Goal: Check status: Check status

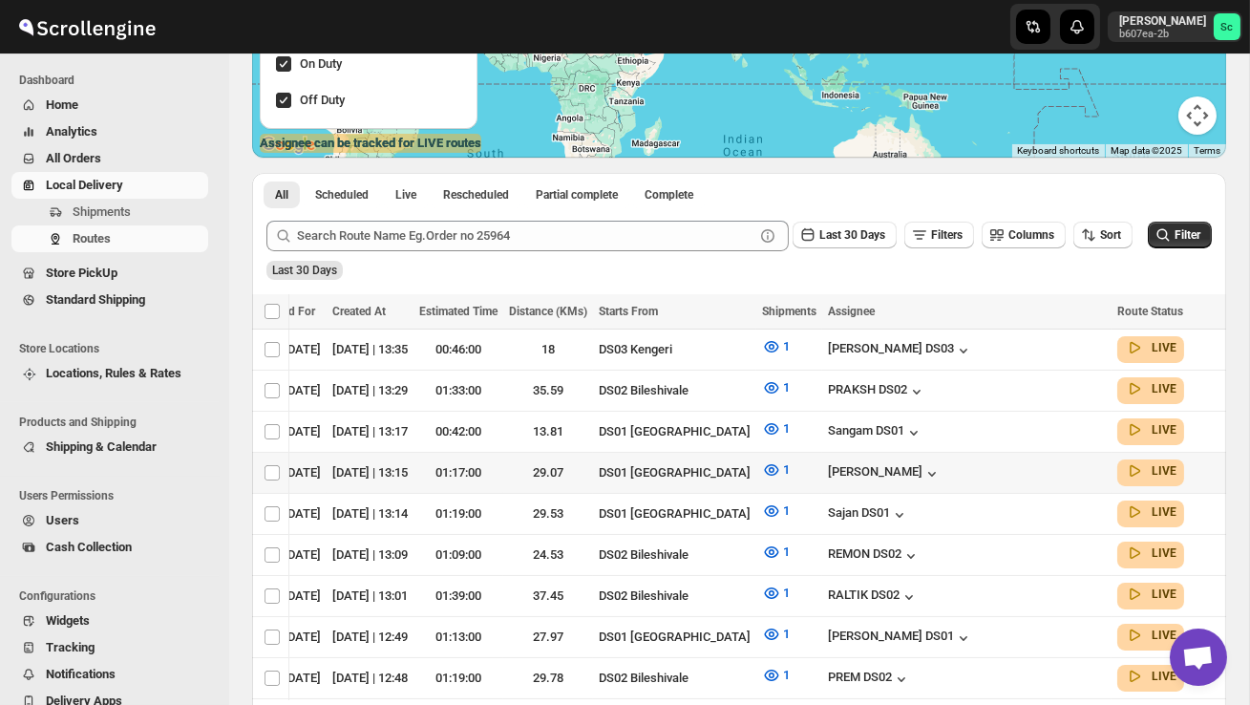
scroll to position [325, 0]
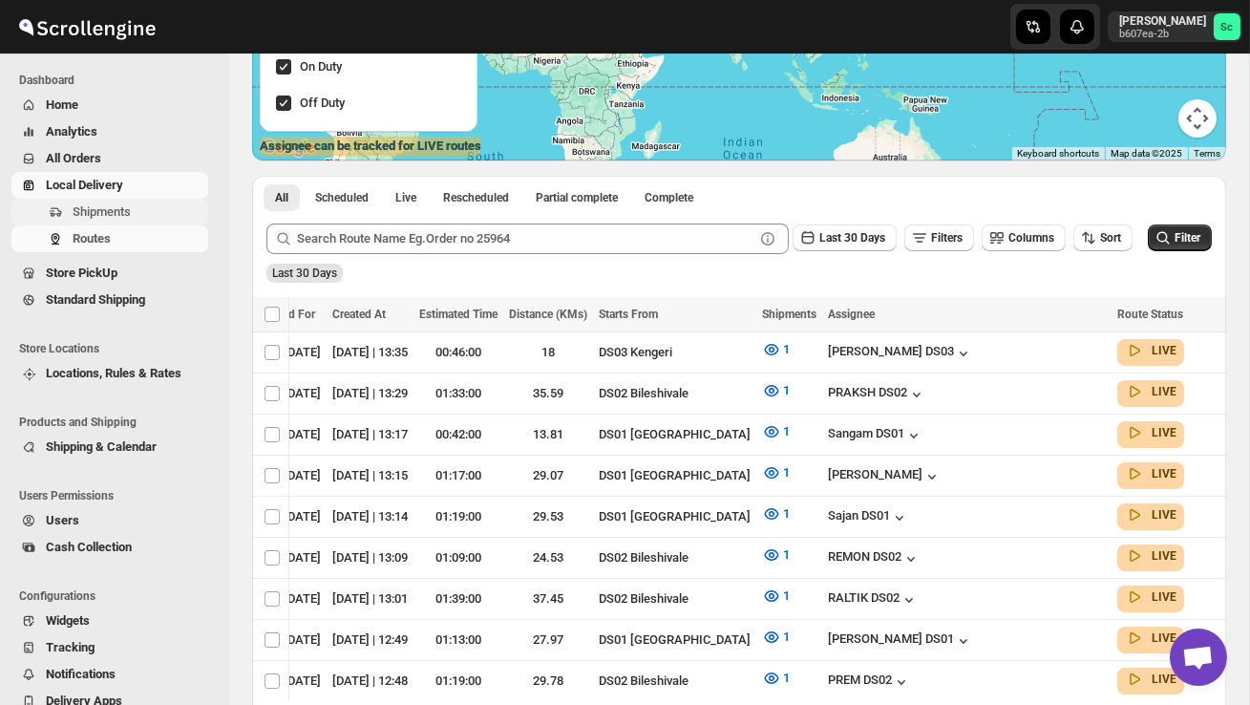
click at [139, 209] on span "Shipments" at bounding box center [139, 212] width 132 height 19
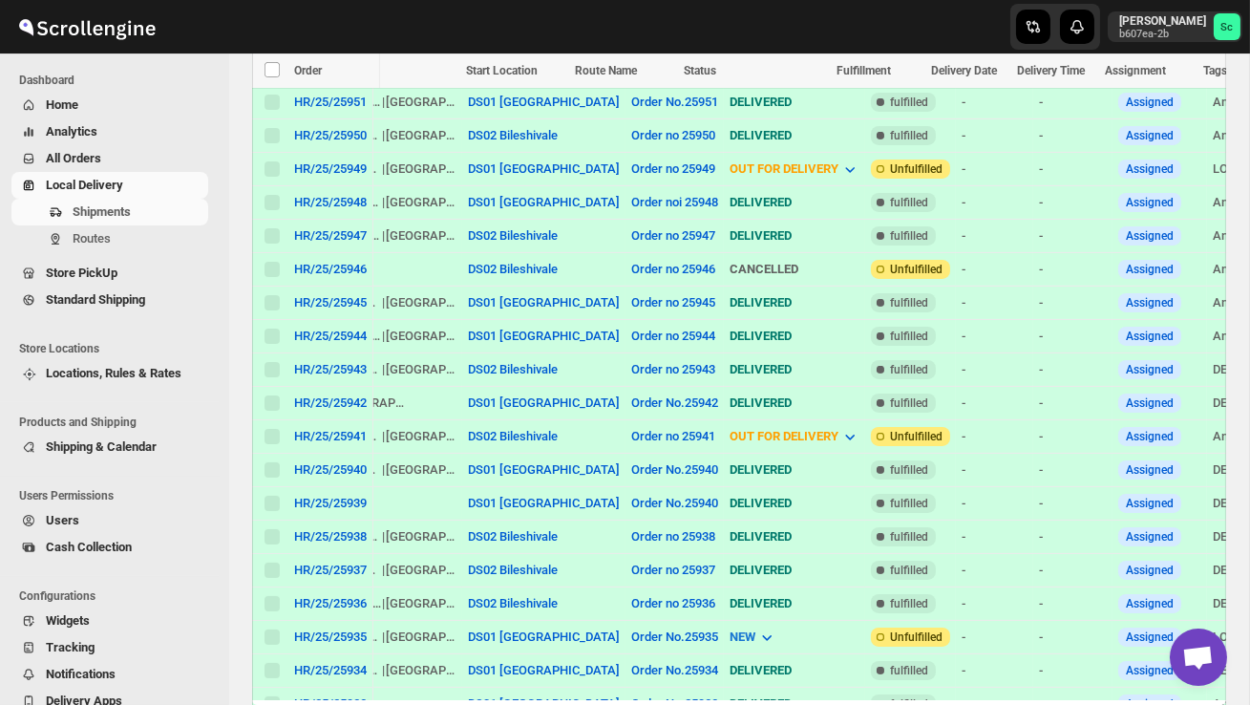
scroll to position [0, 535]
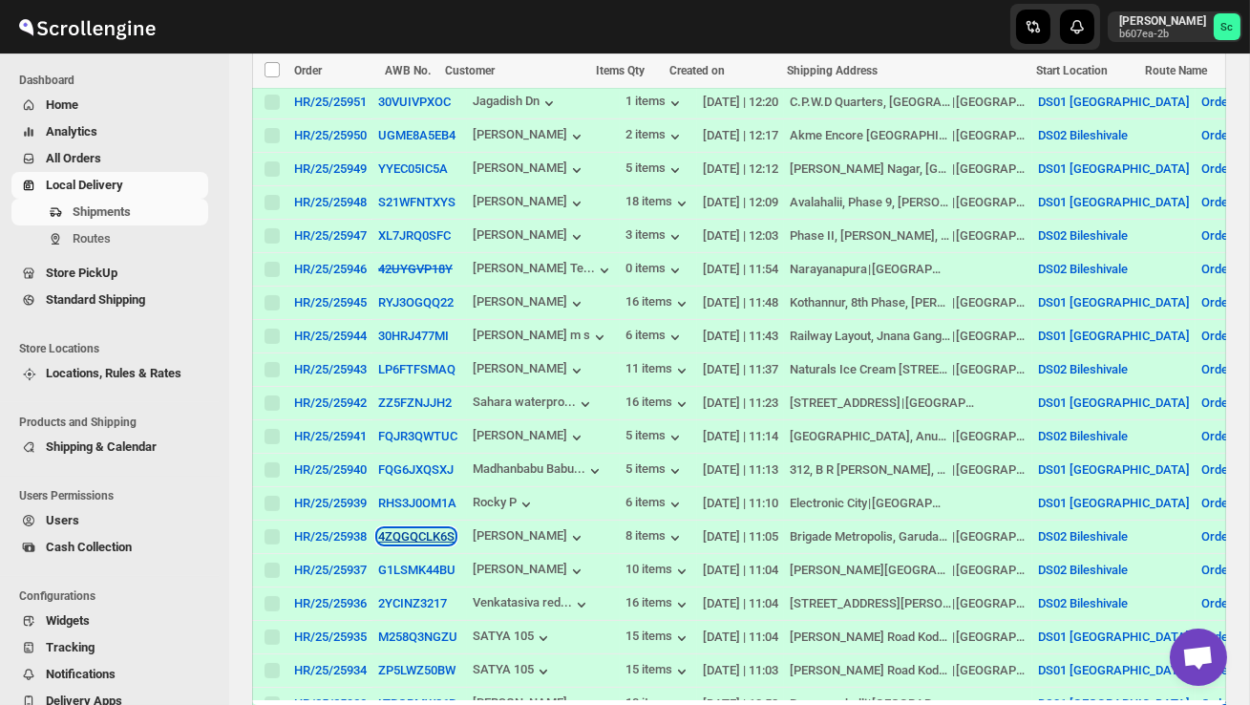
click at [421, 540] on button "4ZQGQCLK6S" at bounding box center [416, 536] width 76 height 14
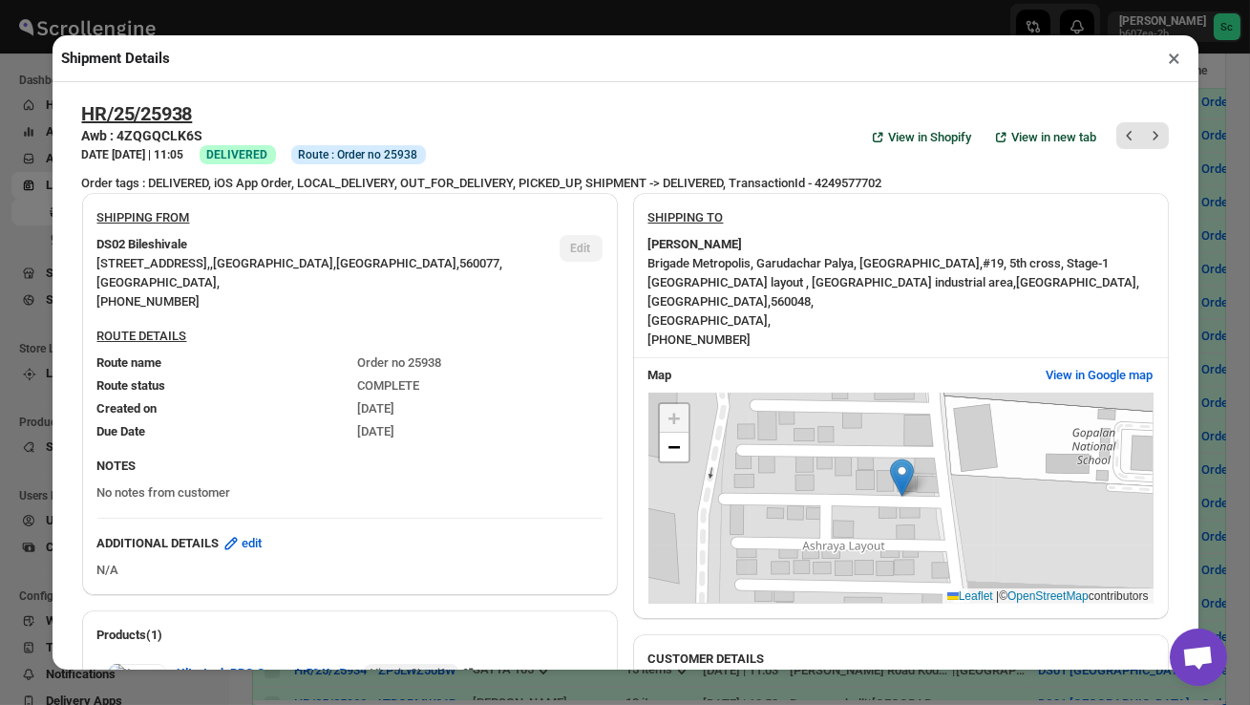
click at [1173, 65] on button "×" at bounding box center [1176, 58] width 28 height 27
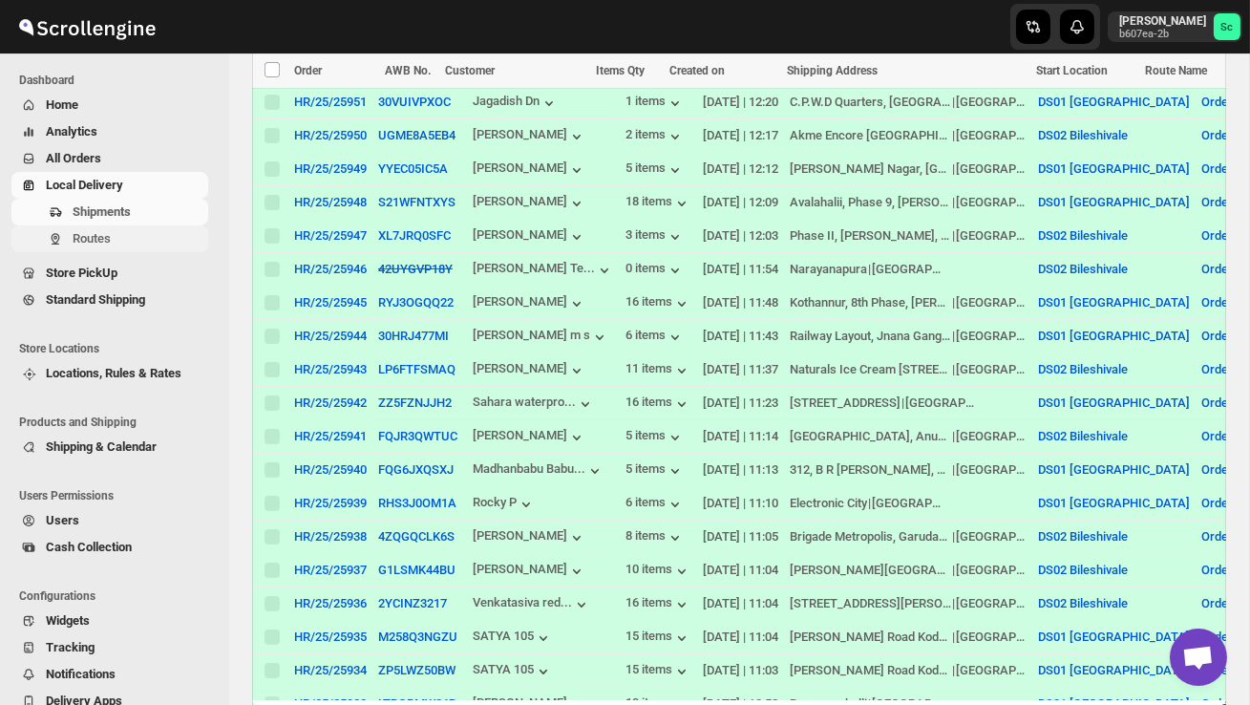
click at [110, 244] on span "Routes" at bounding box center [92, 238] width 38 height 14
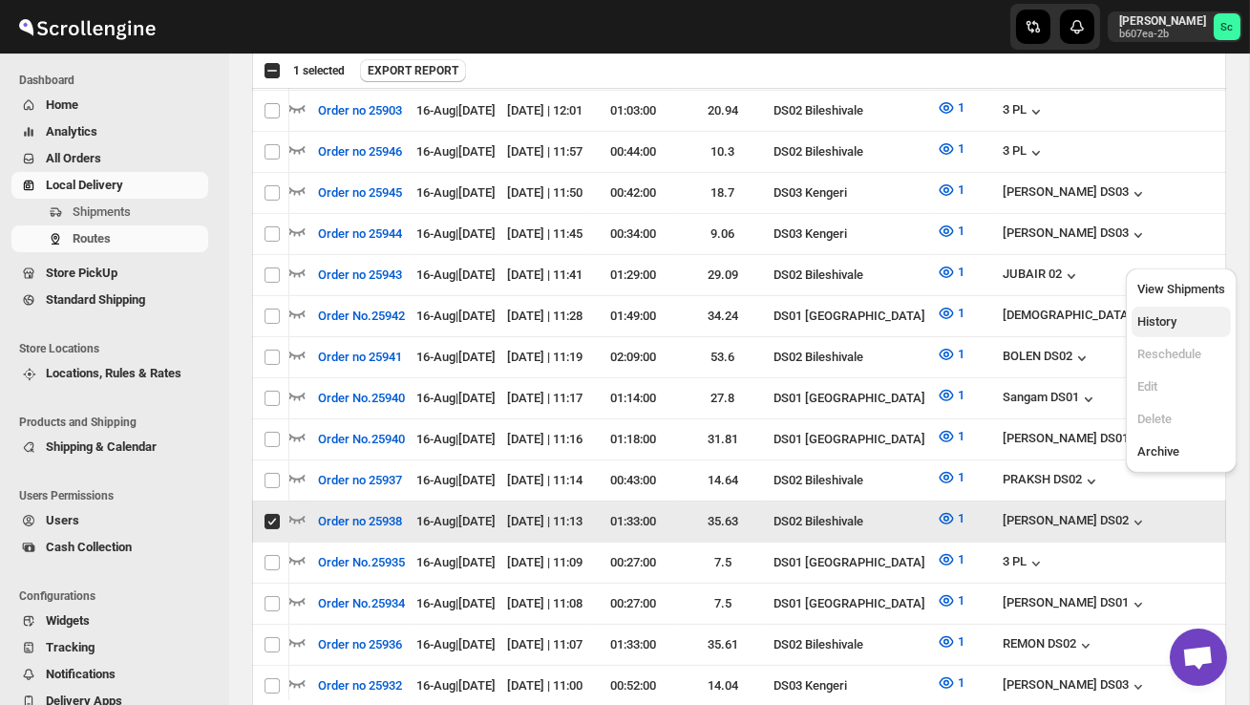
click at [1180, 314] on span "History" at bounding box center [1182, 321] width 88 height 19
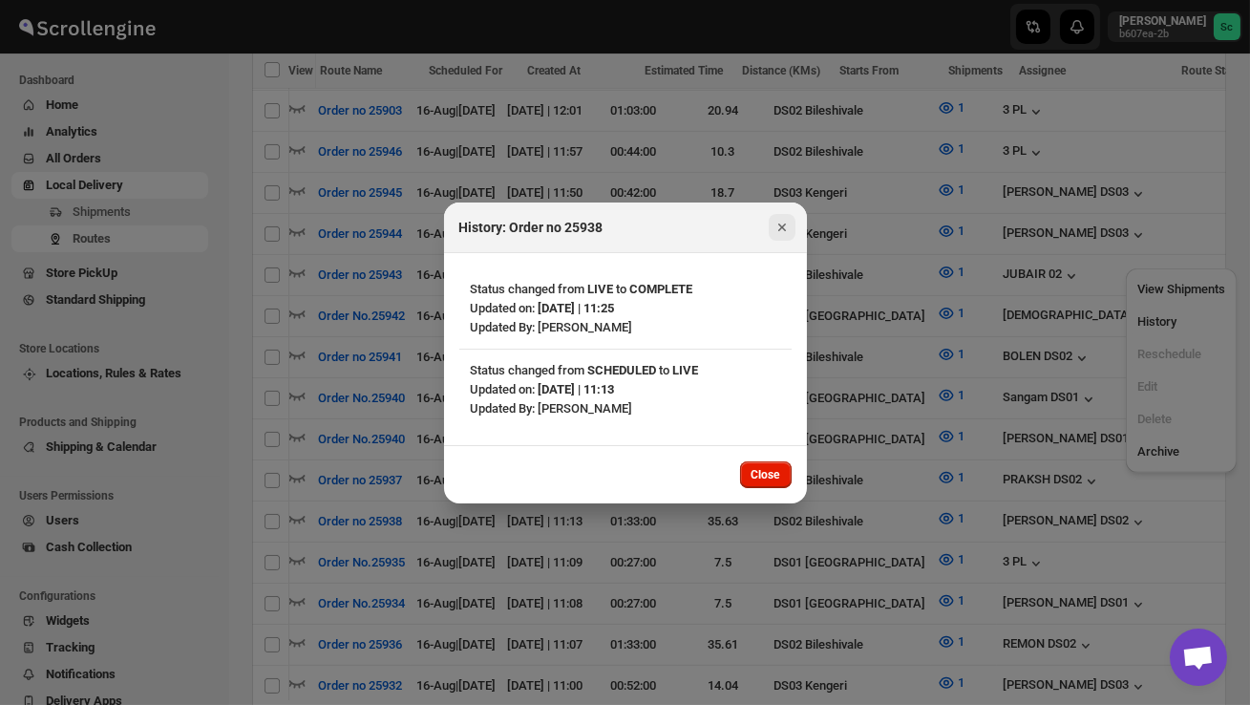
click at [777, 224] on icon "Close" at bounding box center [782, 227] width 19 height 19
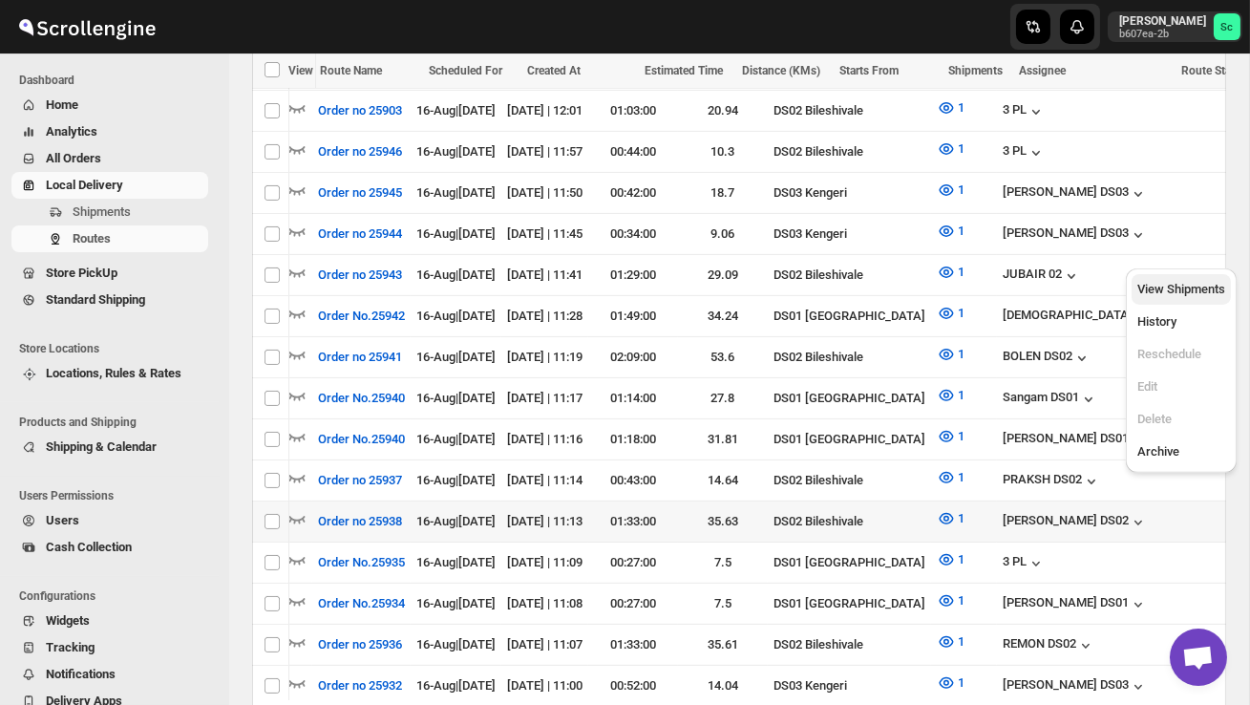
click at [1172, 298] on span "View Shipments" at bounding box center [1182, 289] width 88 height 19
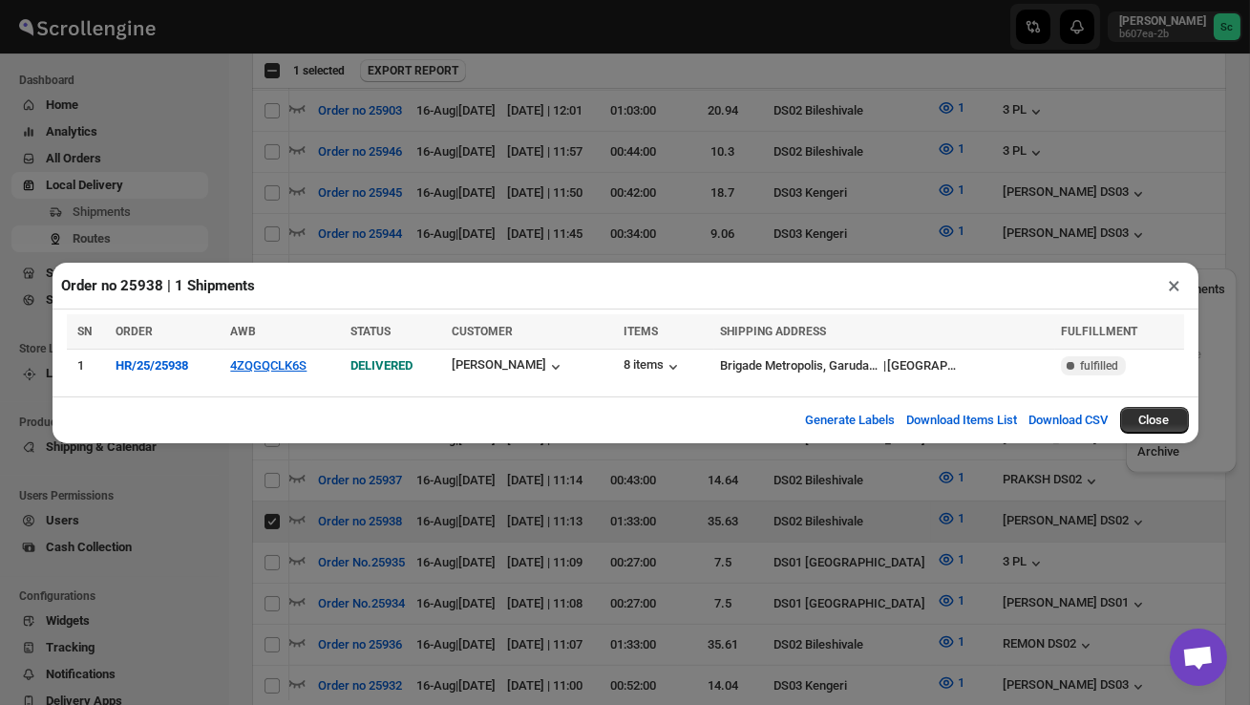
click at [1178, 286] on button "×" at bounding box center [1176, 285] width 28 height 27
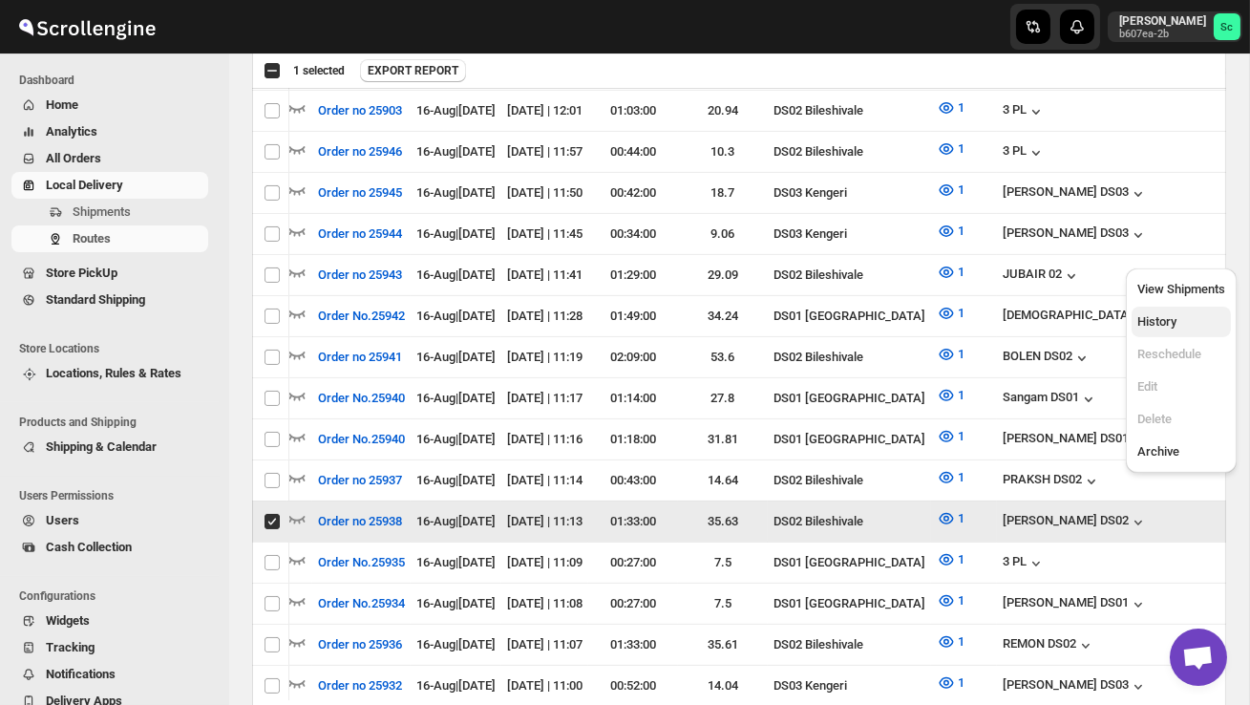
click at [1164, 333] on button "History" at bounding box center [1181, 322] width 99 height 31
checkbox input "false"
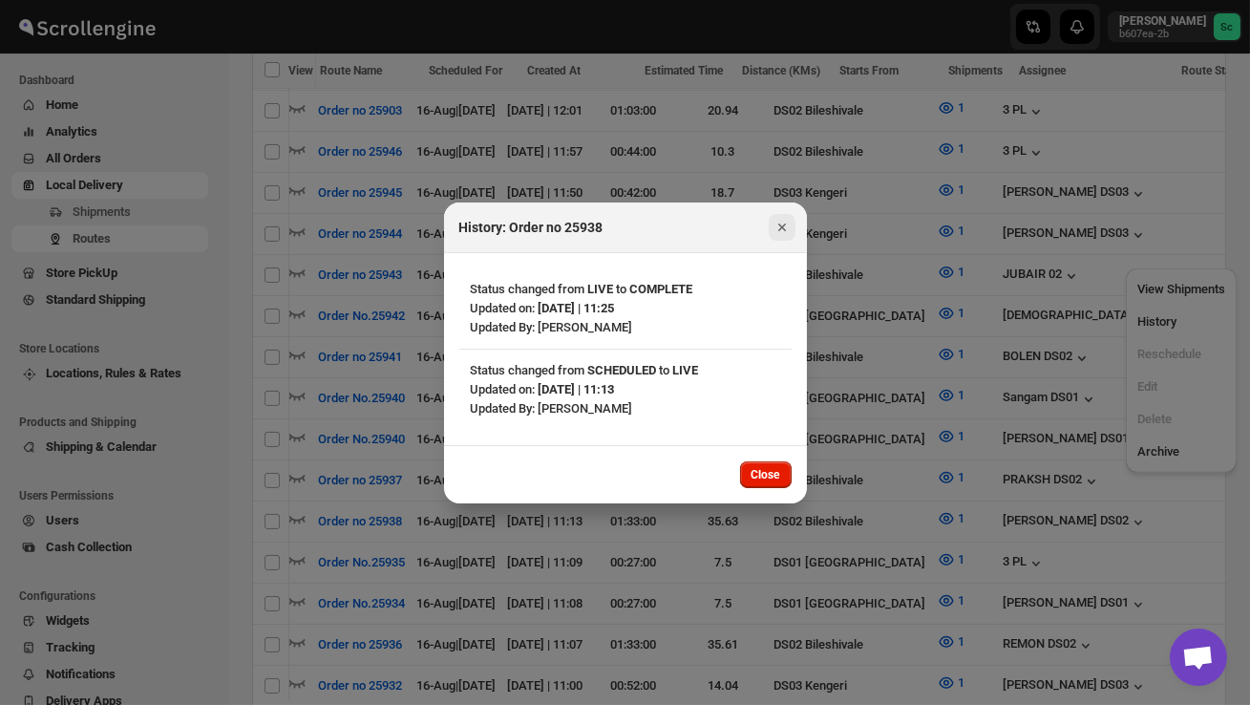
click at [783, 227] on icon "Close" at bounding box center [782, 227] width 19 height 19
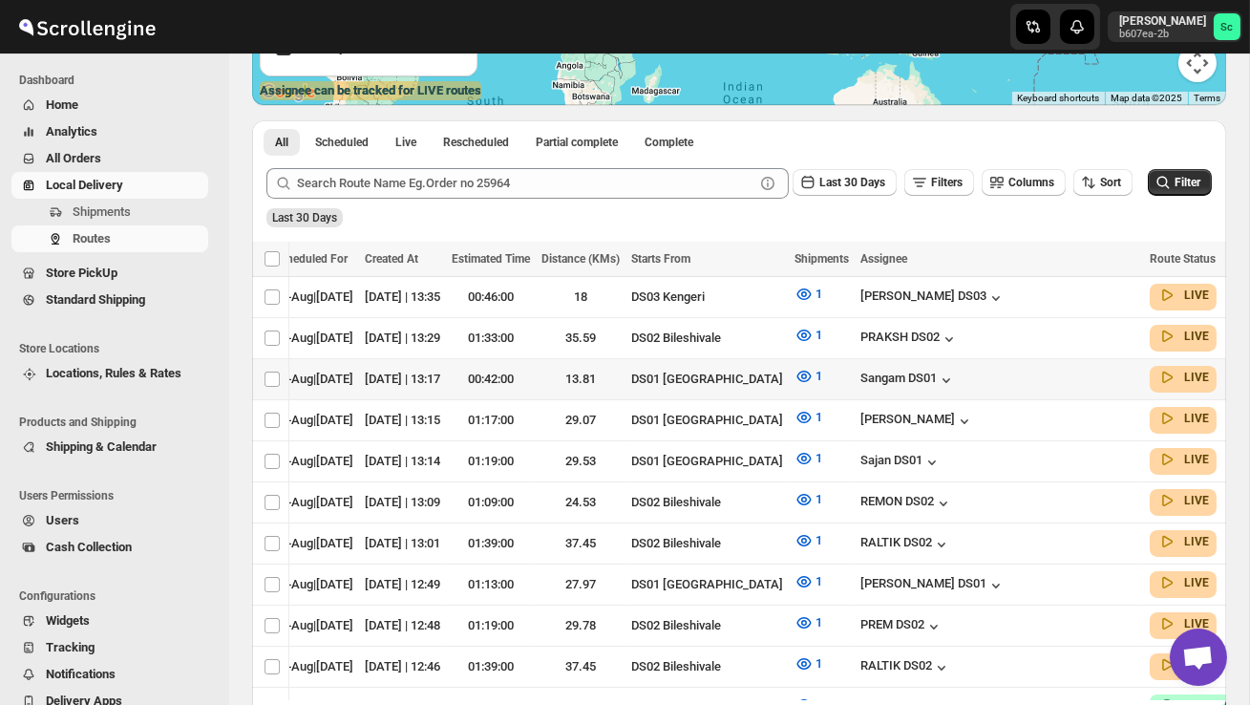
scroll to position [0, 196]
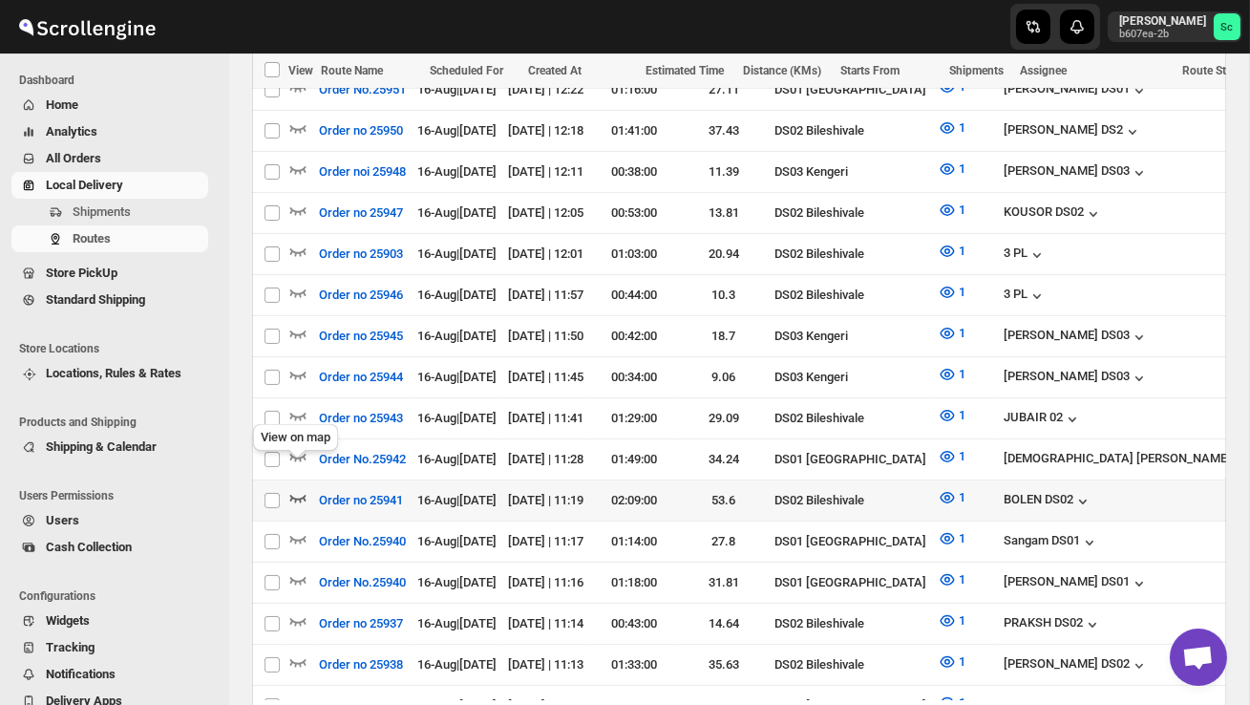
click at [301, 488] on icon "button" at bounding box center [297, 497] width 19 height 19
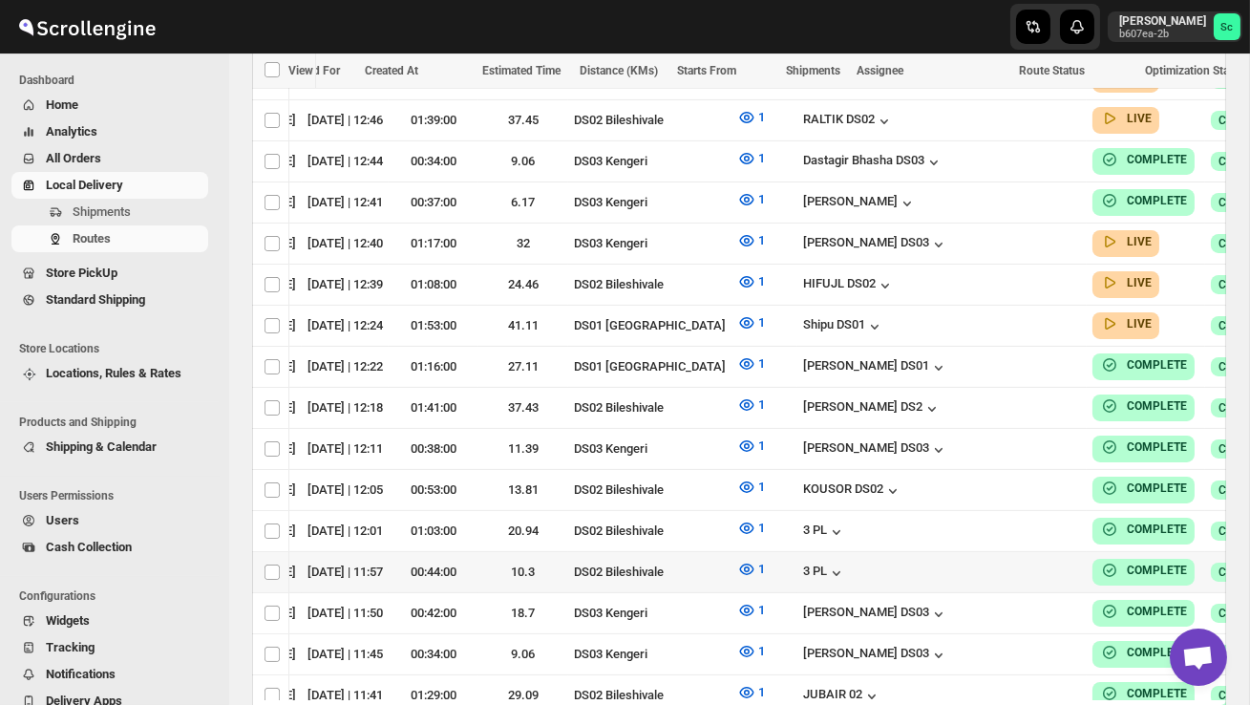
scroll to position [0, 251]
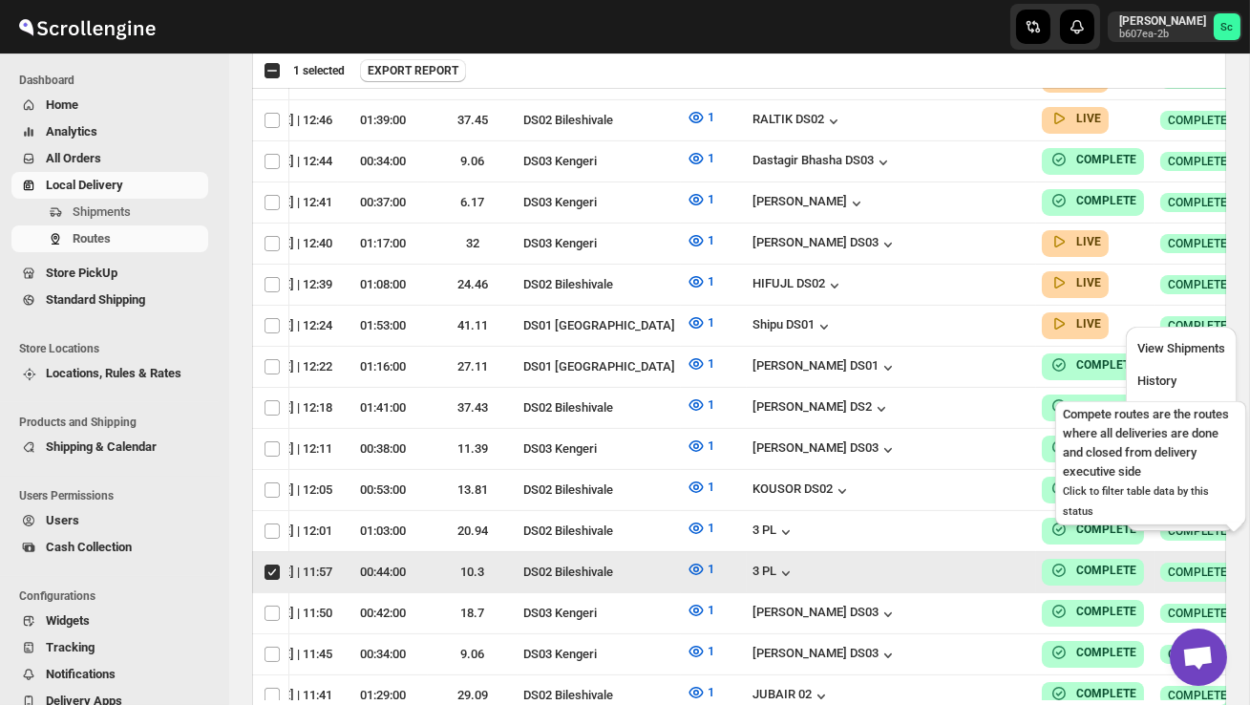
scroll to position [0, 1]
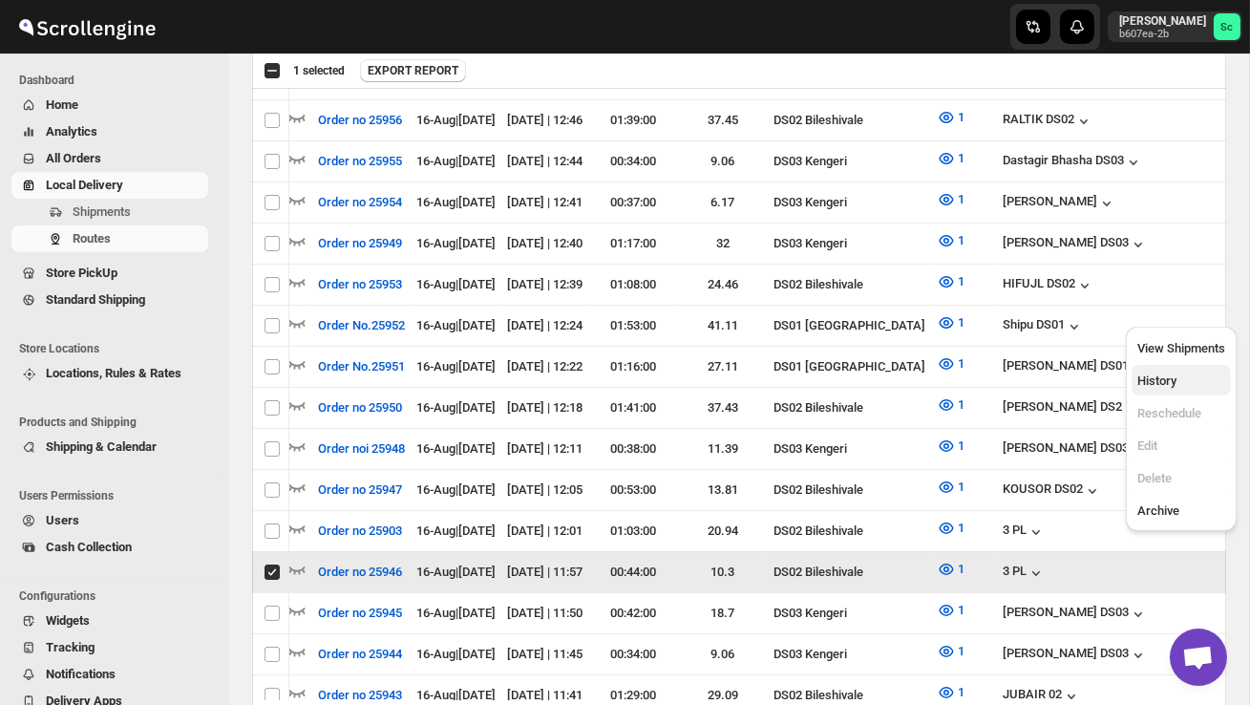
click at [1184, 383] on span "History" at bounding box center [1182, 381] width 88 height 19
checkbox input "false"
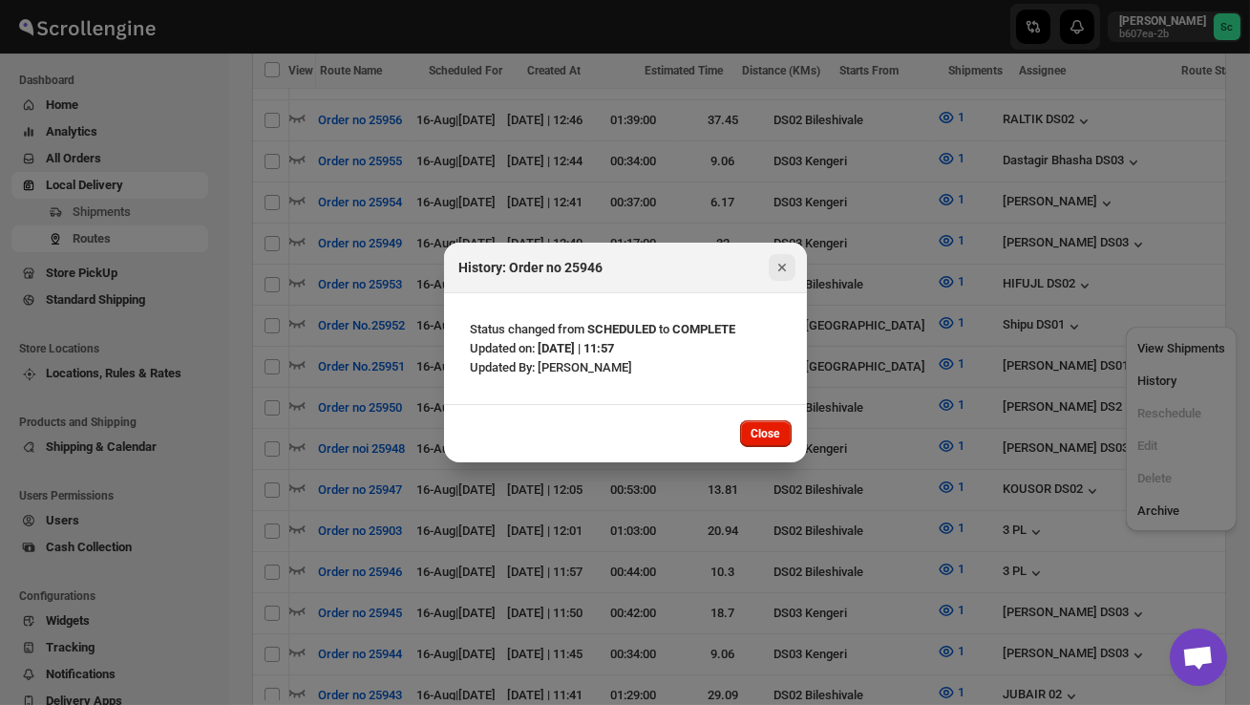
click at [785, 258] on icon "Close" at bounding box center [782, 267] width 19 height 19
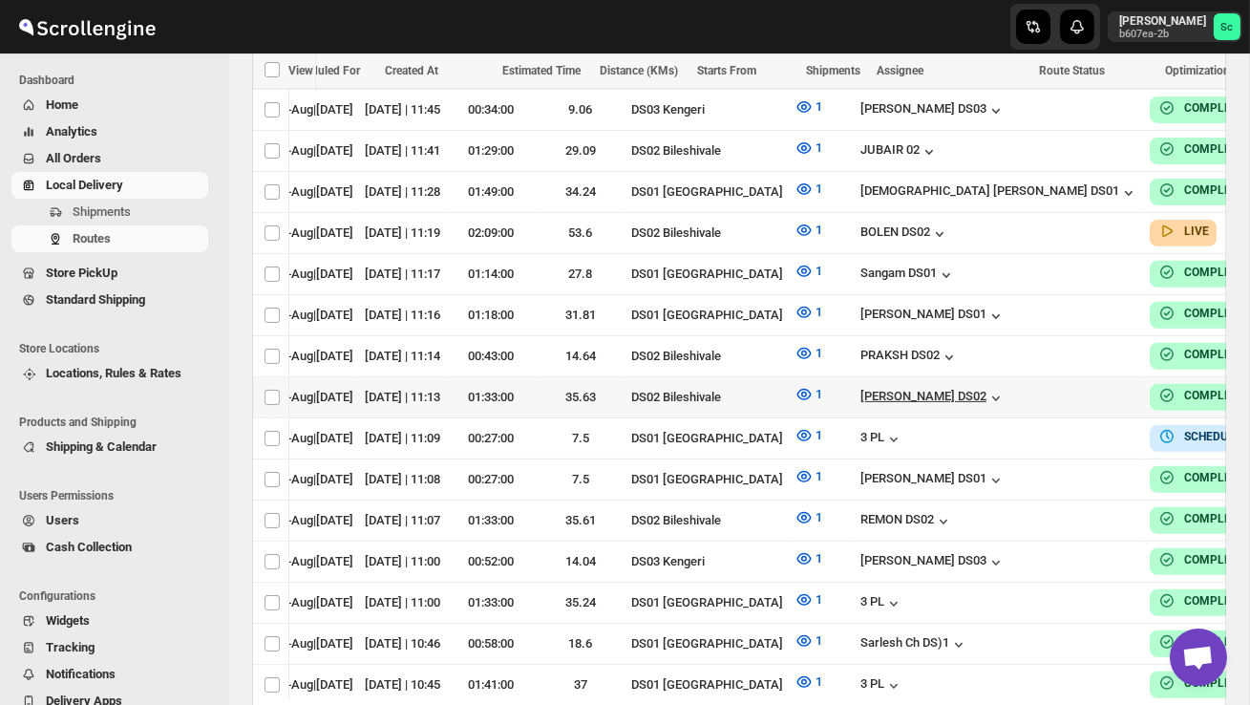
scroll to position [0, 251]
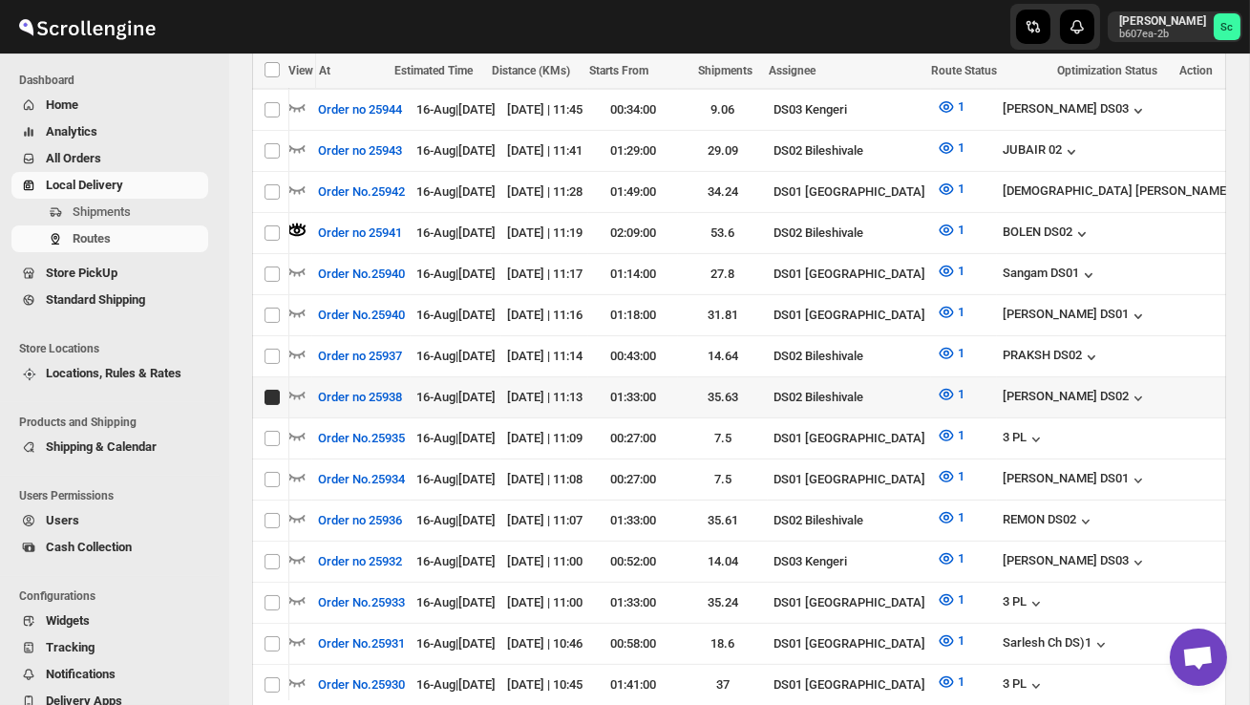
scroll to position [0, 1]
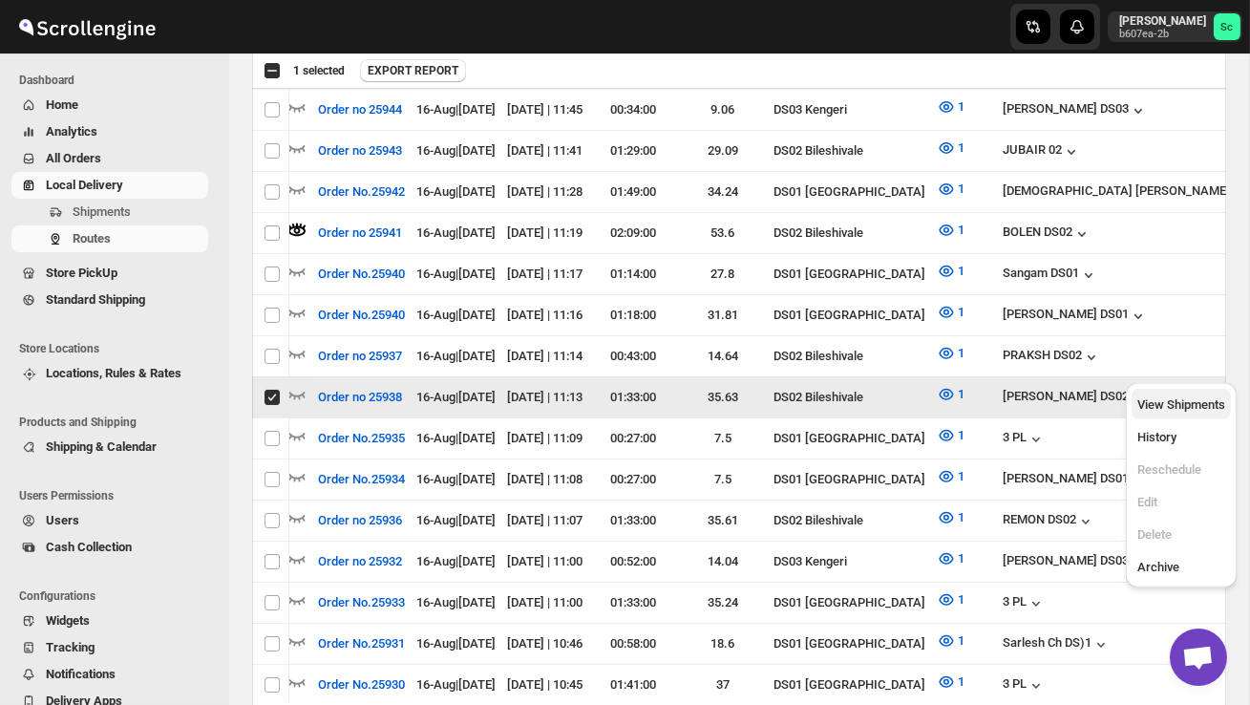
click at [1193, 406] on span "View Shipments" at bounding box center [1182, 404] width 88 height 14
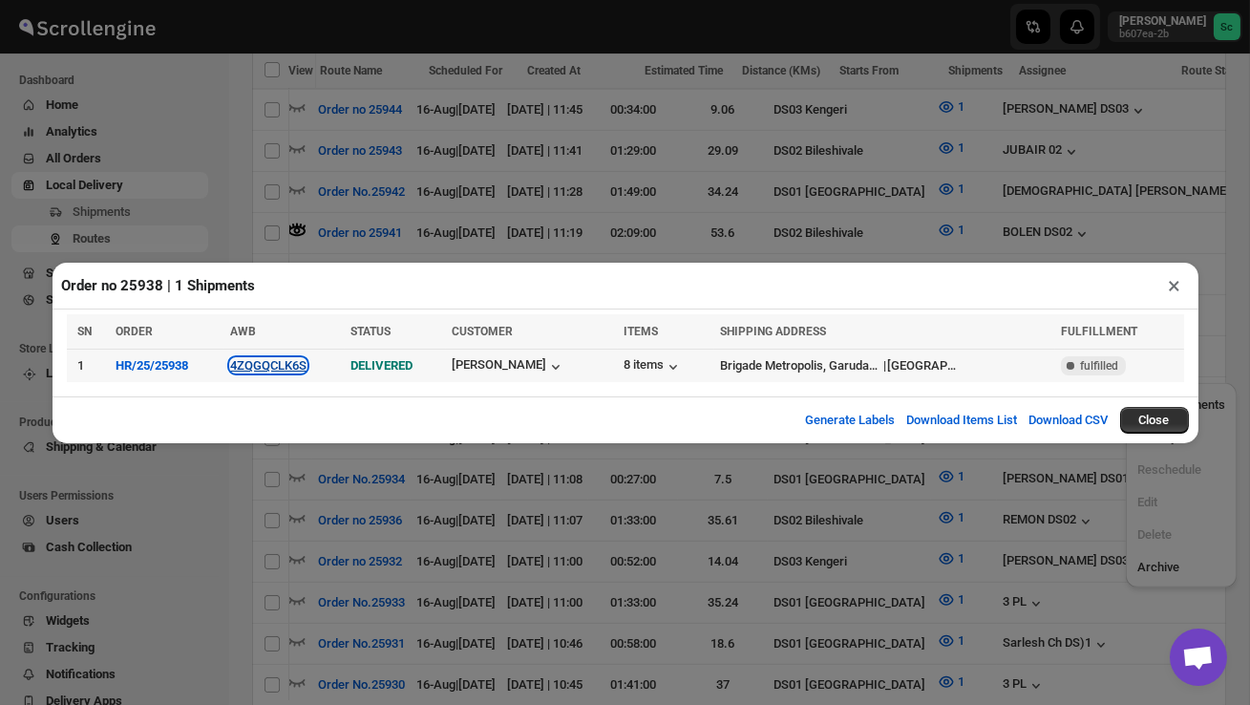
click at [292, 372] on button "4ZQGQCLK6S" at bounding box center [268, 365] width 76 height 14
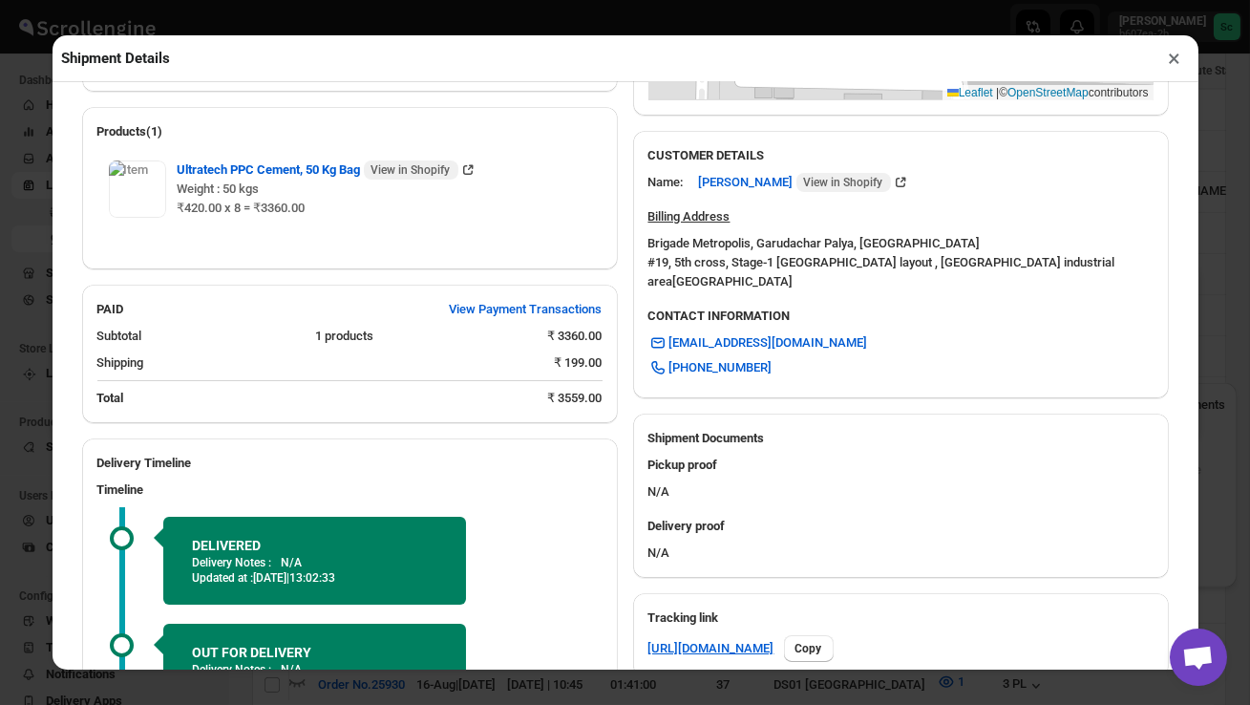
scroll to position [0, 0]
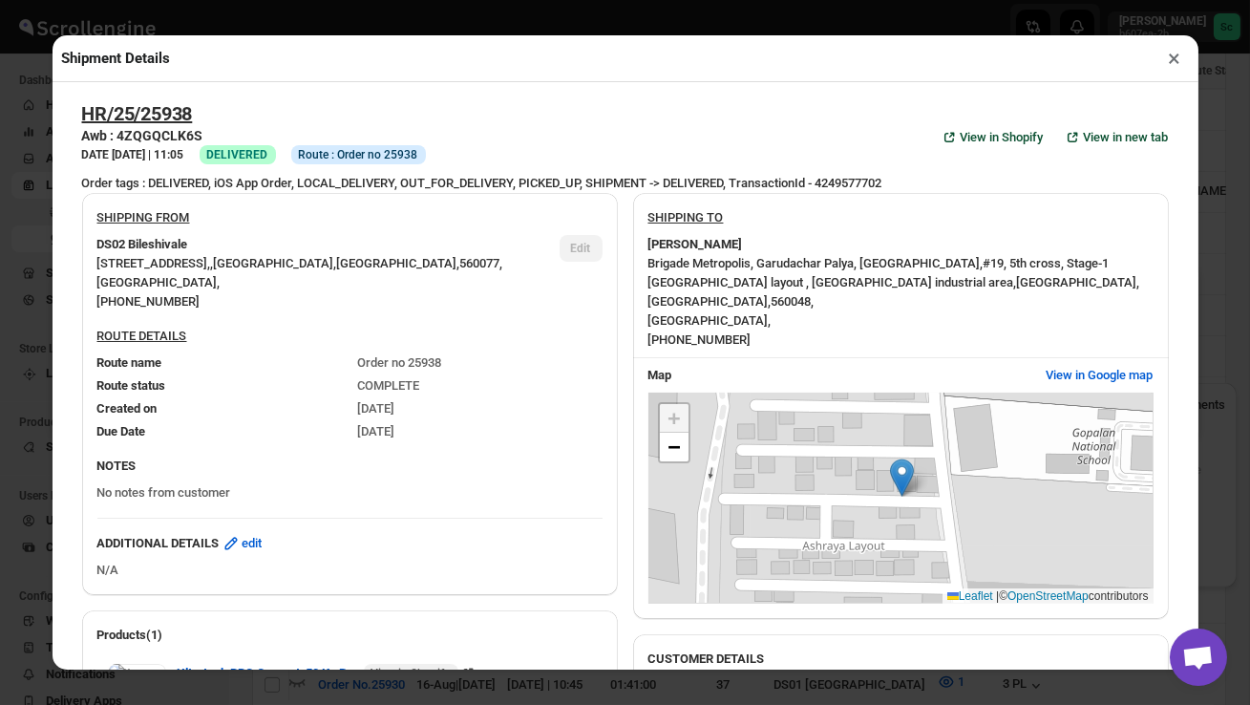
click at [1176, 62] on button "×" at bounding box center [1176, 58] width 28 height 27
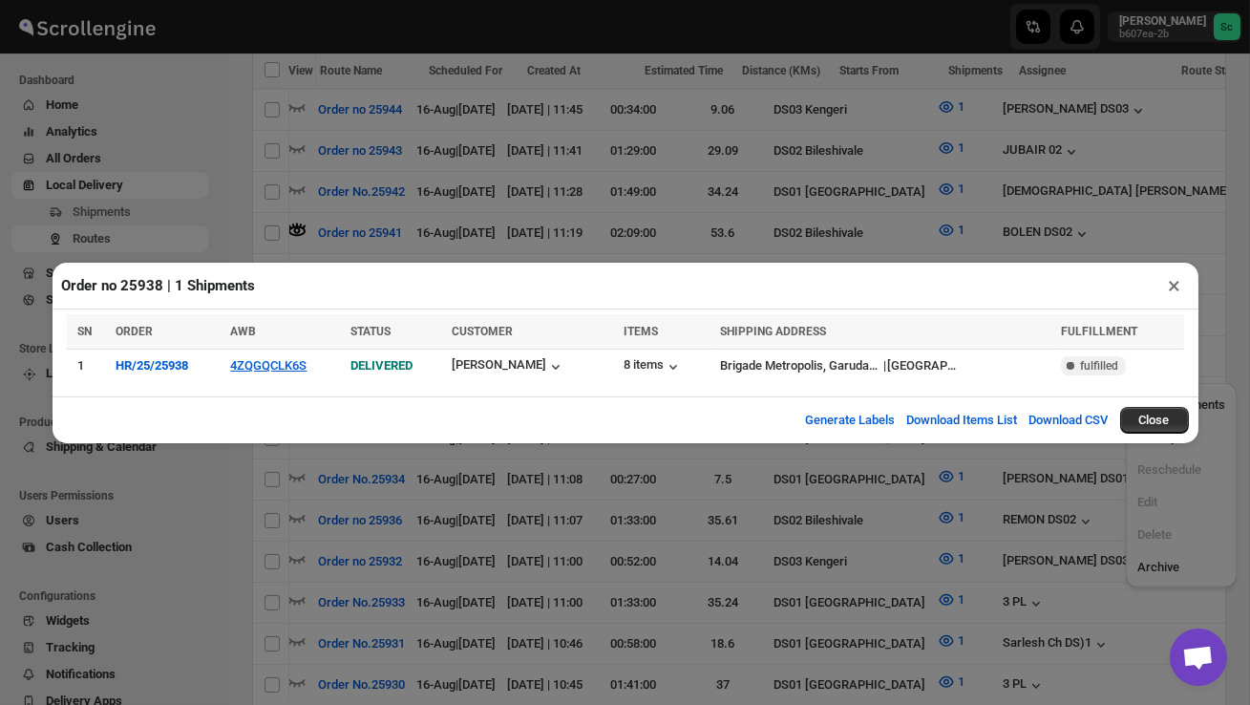
click at [1174, 290] on button "×" at bounding box center [1176, 285] width 28 height 27
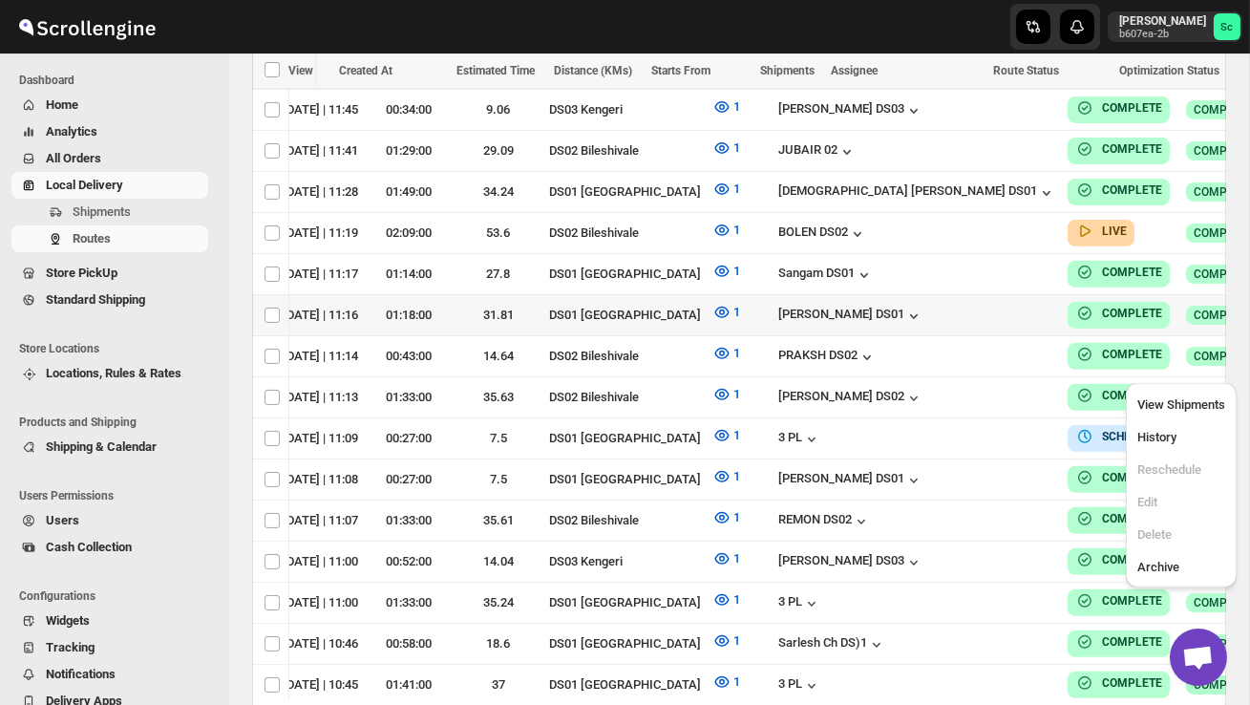
scroll to position [0, 251]
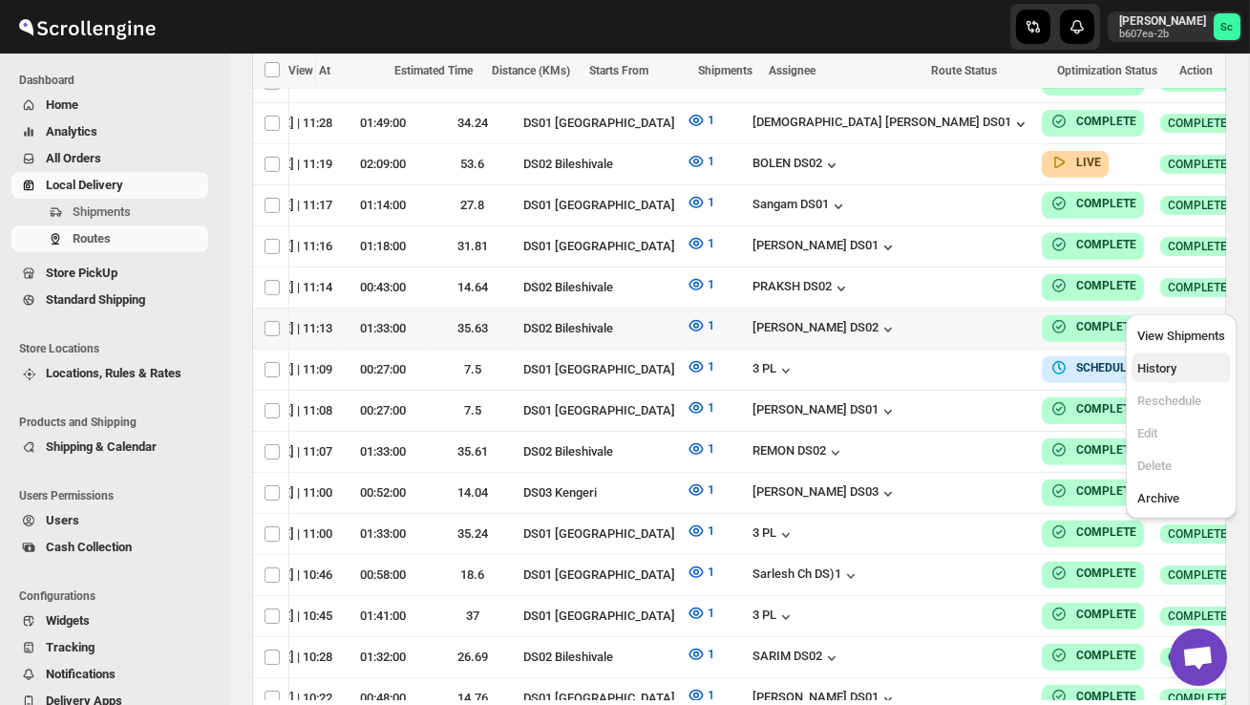
click at [1164, 362] on span "History" at bounding box center [1157, 368] width 39 height 14
checkbox input "true"
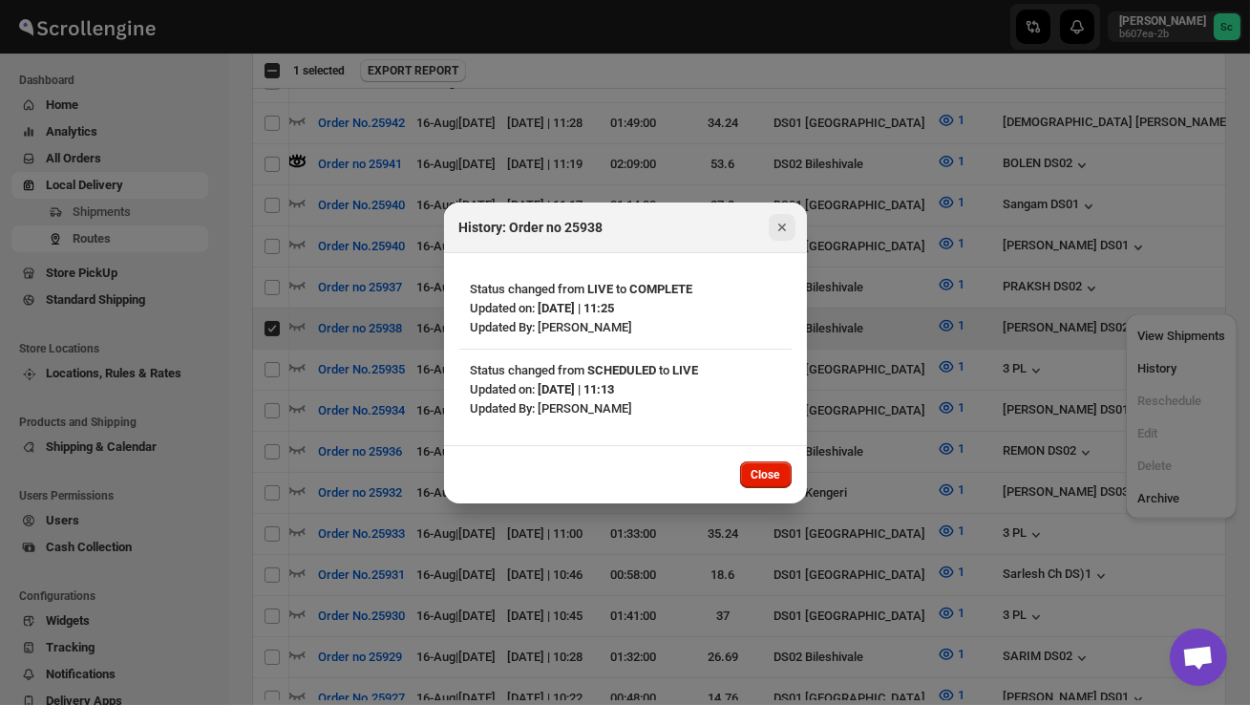
click at [784, 222] on icon "Close" at bounding box center [782, 227] width 19 height 19
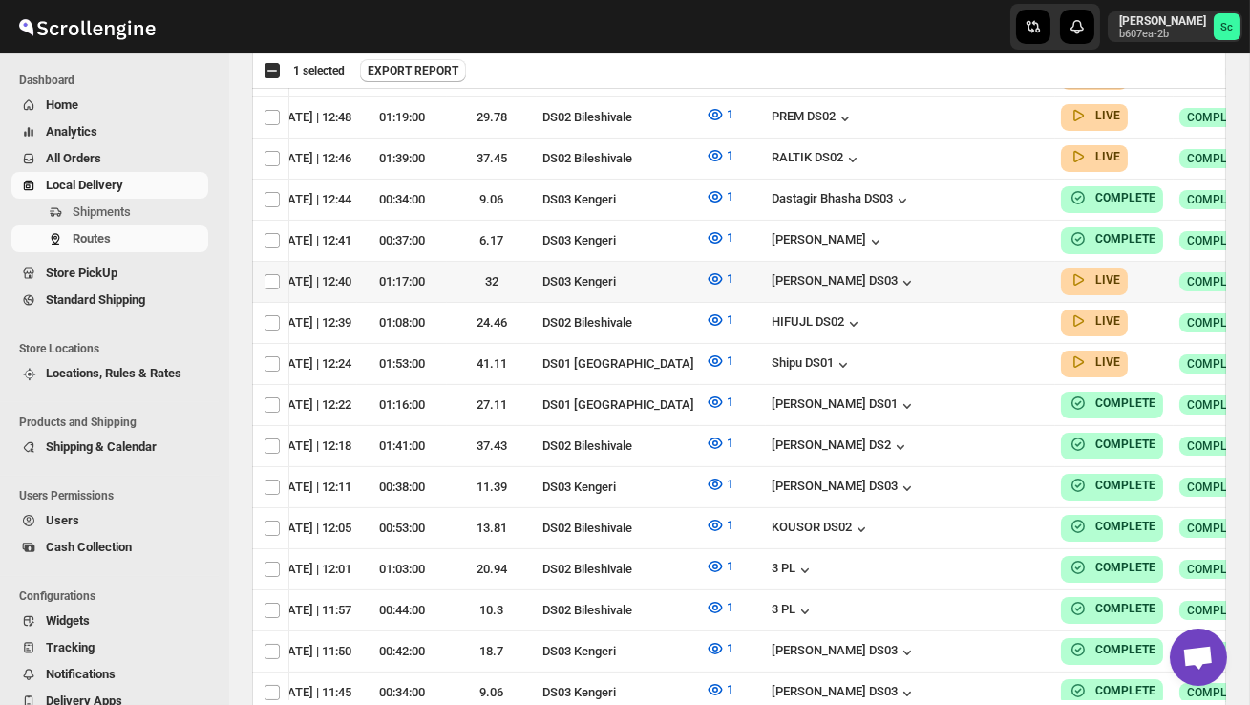
scroll to position [0, 0]
